Goal: Information Seeking & Learning: Learn about a topic

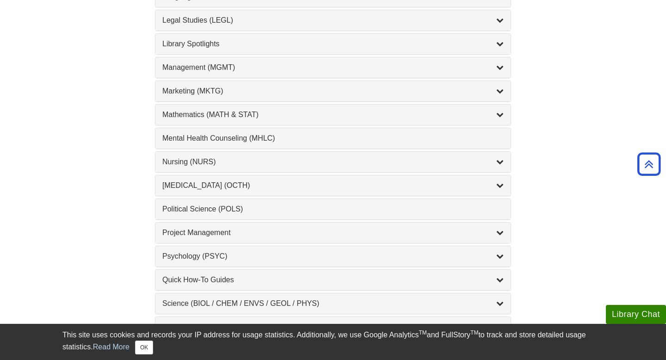
scroll to position [777, 0]
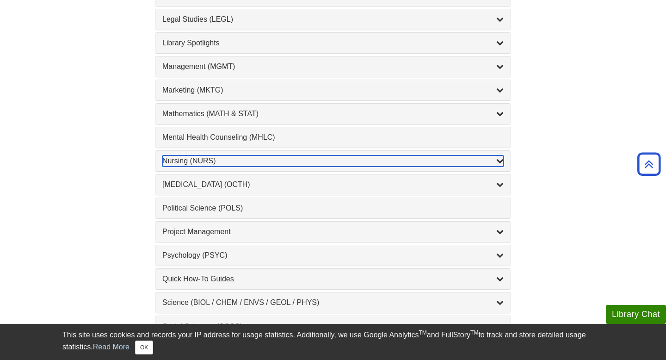
click at [240, 162] on div "Nursing (NURS) , 14 guides" at bounding box center [332, 160] width 341 height 11
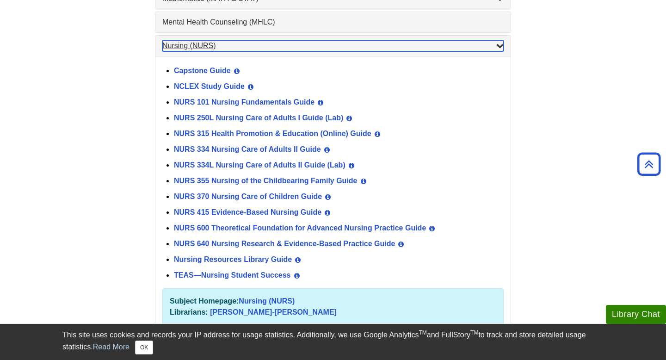
scroll to position [897, 0]
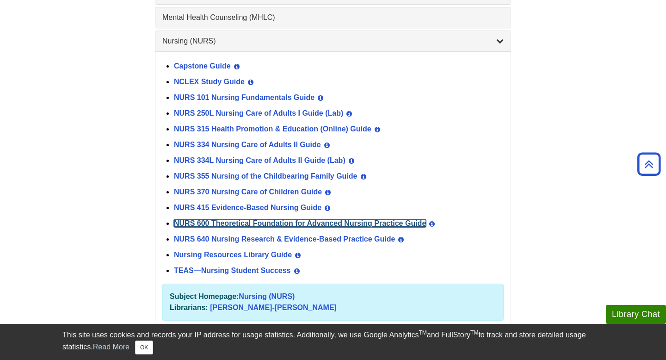
click at [224, 222] on link "NURS 600 Theoretical Foundation for Advanced Nursing Practice Guide" at bounding box center [300, 223] width 252 height 8
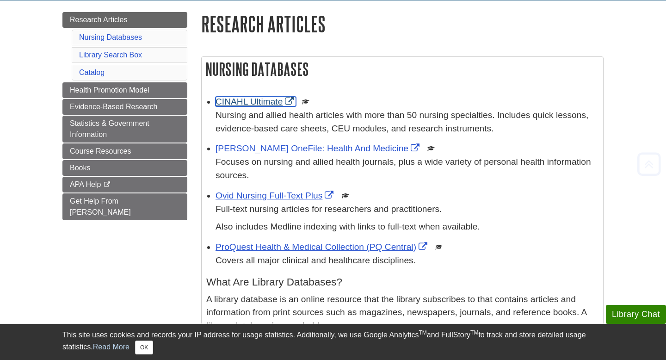
scroll to position [148, 0]
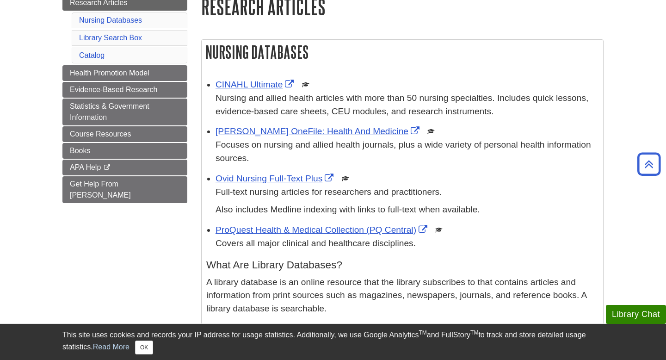
click at [363, 65] on div "Nursing Databases CINAHL Ultimate This link opens in a new window Nursing and a…" at bounding box center [402, 316] width 402 height 554
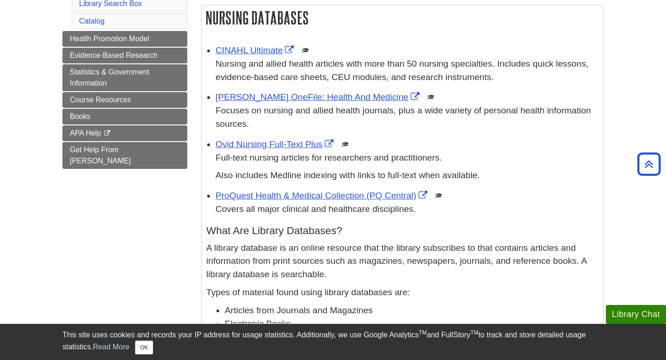
scroll to position [203, 0]
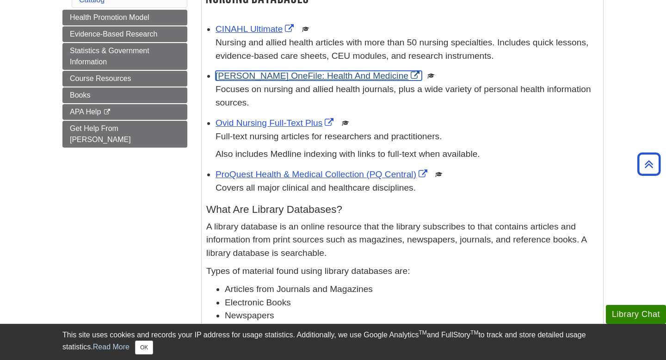
click at [296, 74] on link "Gale OneFile: Health And Medicine" at bounding box center [318, 76] width 206 height 10
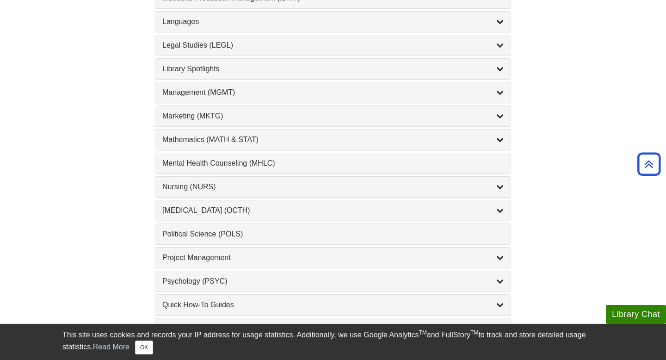
scroll to position [757, 0]
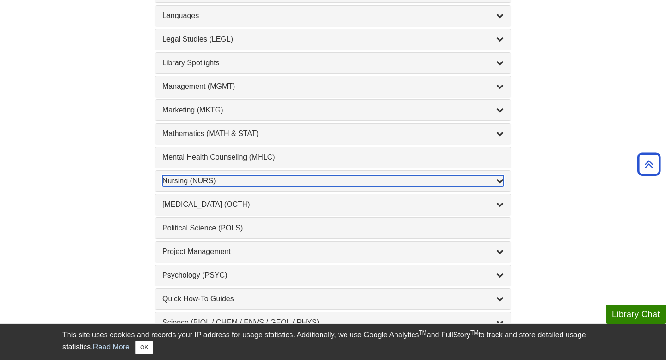
click at [207, 182] on div "Nursing (NURS) , 14 guides" at bounding box center [332, 180] width 341 height 11
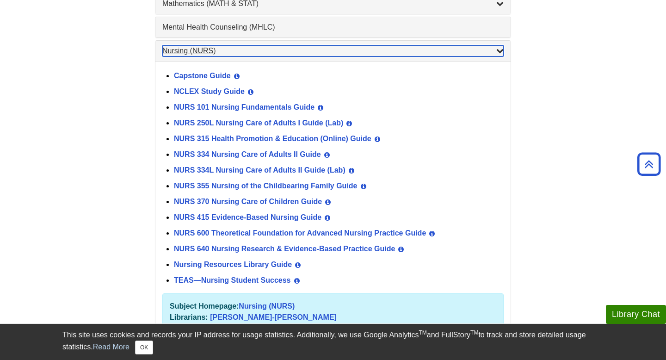
scroll to position [890, 0]
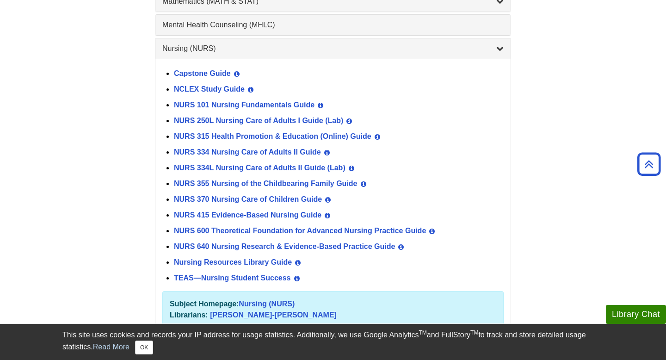
click at [224, 235] on div "NURS 600 Theoretical Foundation for Advanced Nursing Practice Guide View Guide …" at bounding box center [339, 231] width 330 height 16
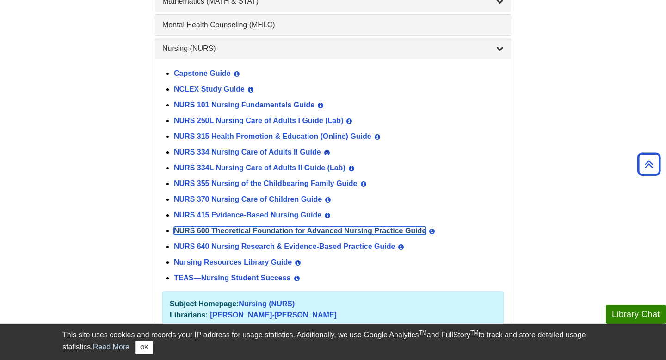
click at [226, 234] on link "NURS 600 Theoretical Foundation for Advanced Nursing Practice Guide" at bounding box center [300, 231] width 252 height 8
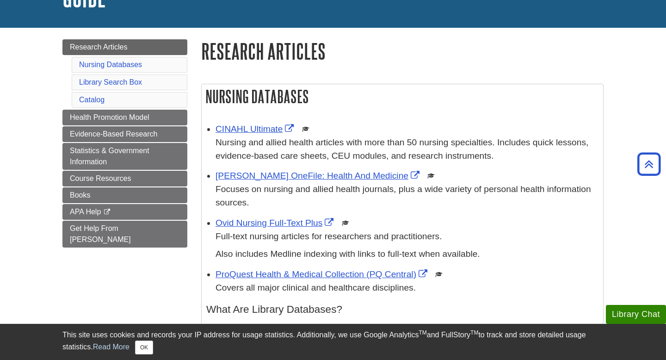
scroll to position [89, 0]
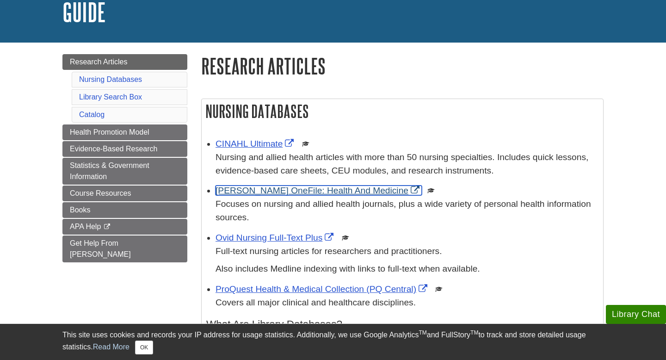
click at [281, 194] on link "Gale OneFile: Health And Medicine" at bounding box center [318, 190] width 206 height 10
